Goal: Information Seeking & Learning: Learn about a topic

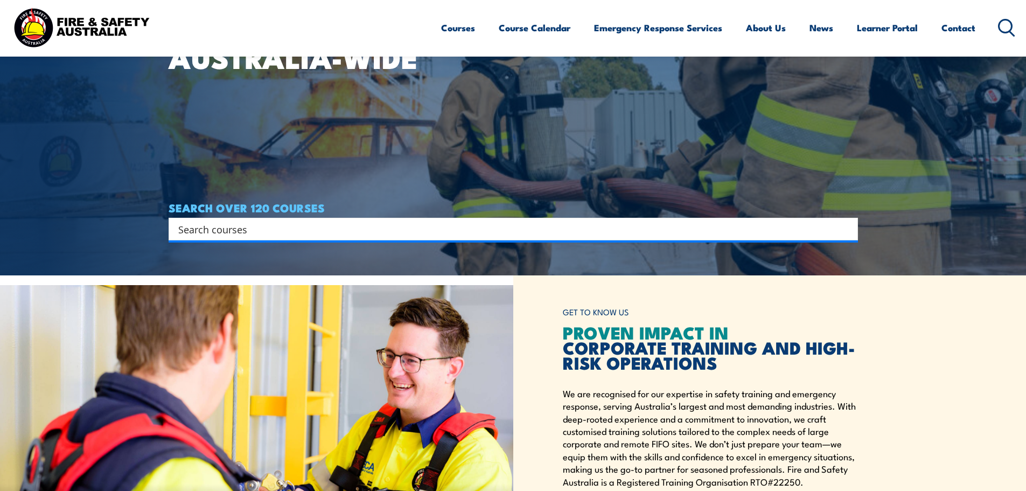
click at [479, 227] on input "Search input" at bounding box center [506, 229] width 656 height 16
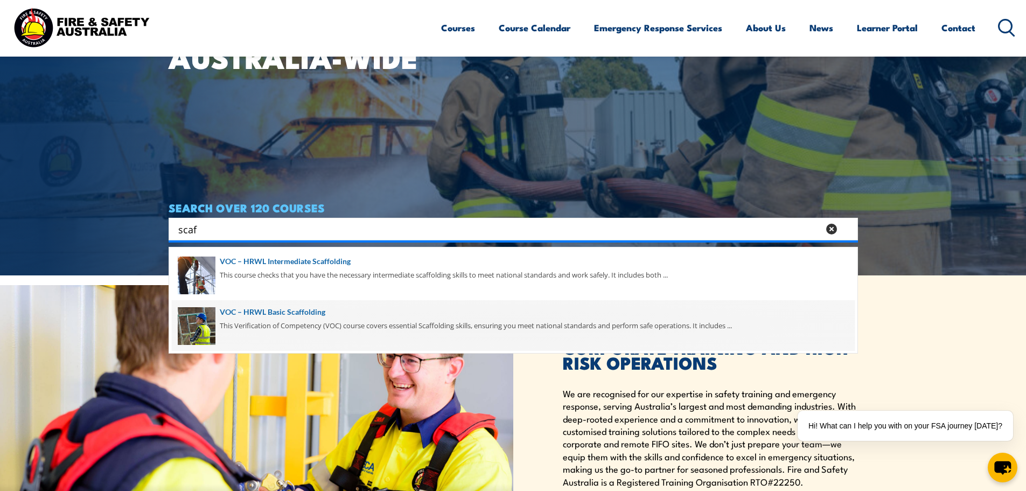
type input "scaf"
click at [292, 319] on span at bounding box center [513, 325] width 683 height 51
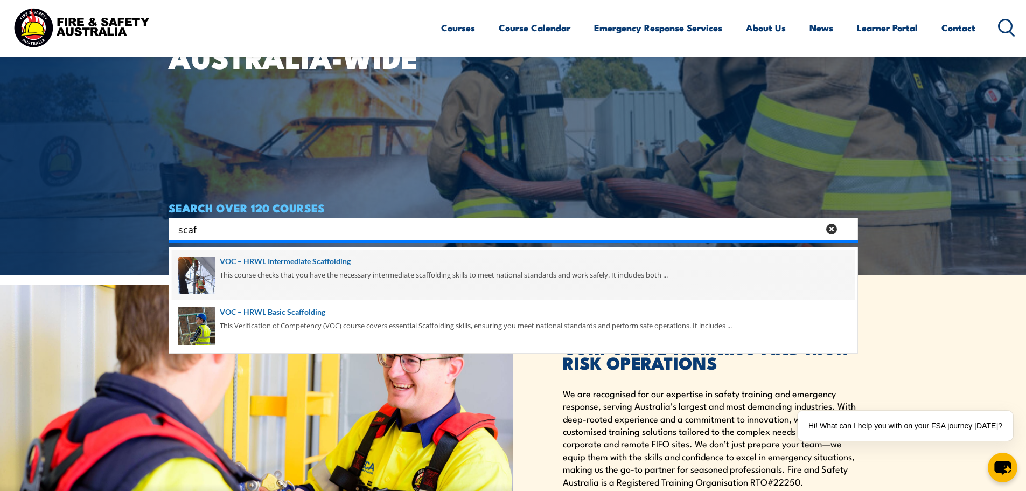
click at [292, 275] on span at bounding box center [513, 274] width 683 height 51
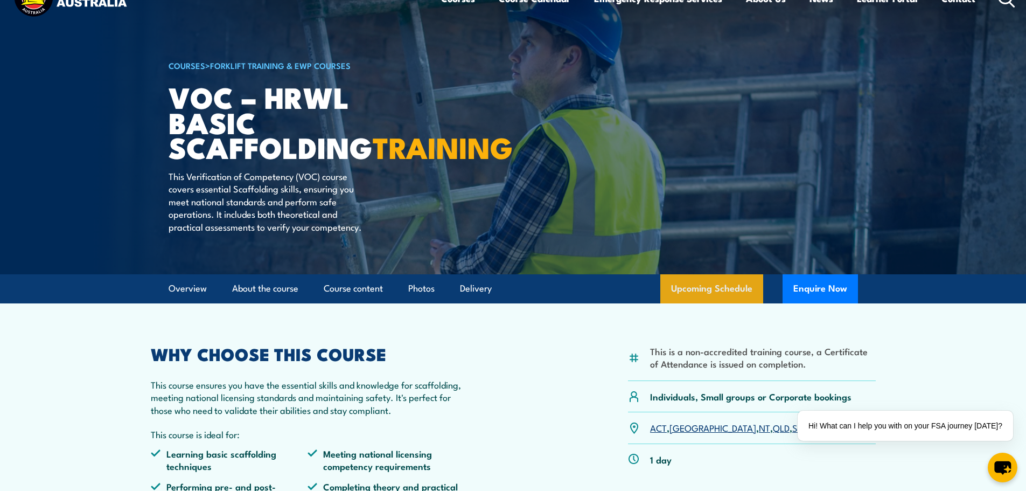
scroll to position [54, 0]
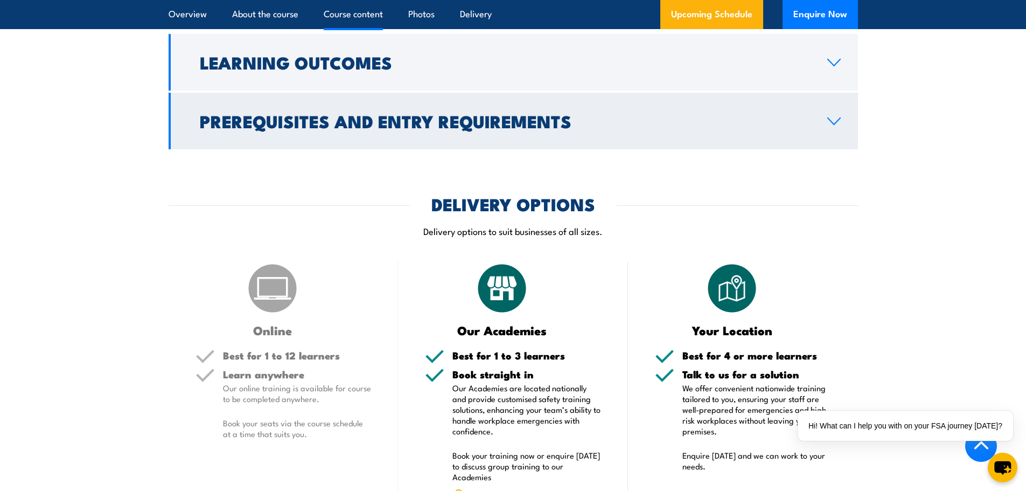
click at [416, 128] on h2 "Prerequisites and Entry Requirements" at bounding box center [505, 120] width 610 height 15
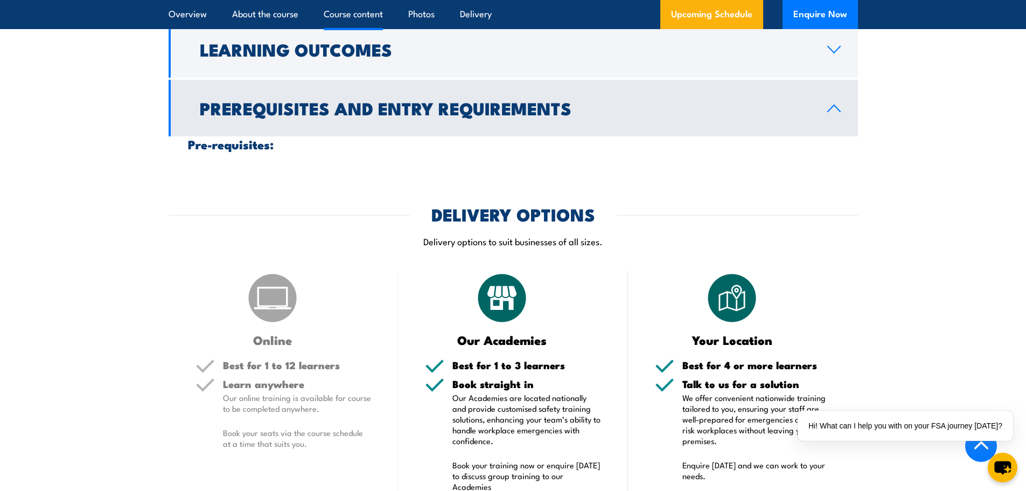
scroll to position [1014, 0]
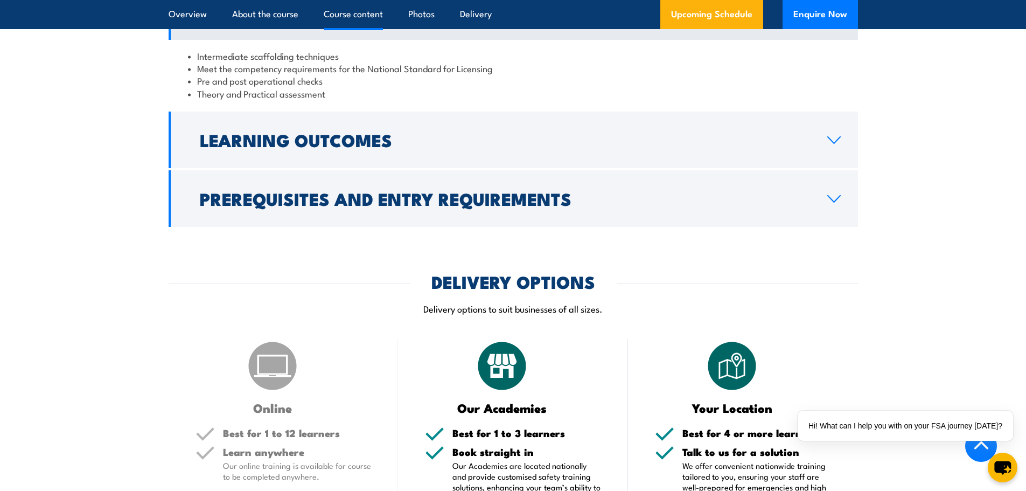
scroll to position [862, 0]
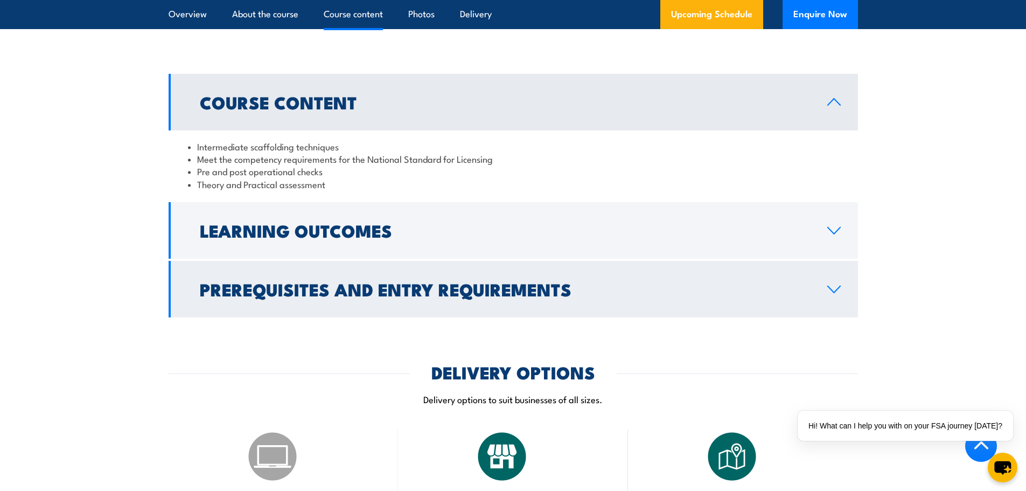
click at [375, 296] on h2 "Prerequisites and Entry Requirements" at bounding box center [505, 288] width 610 height 15
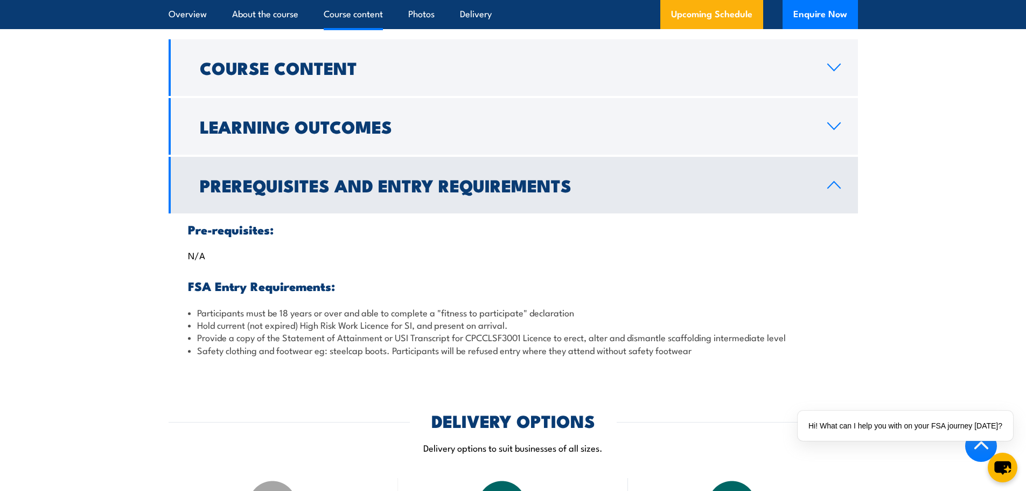
scroll to position [915, 0]
